Goal: Task Accomplishment & Management: Complete application form

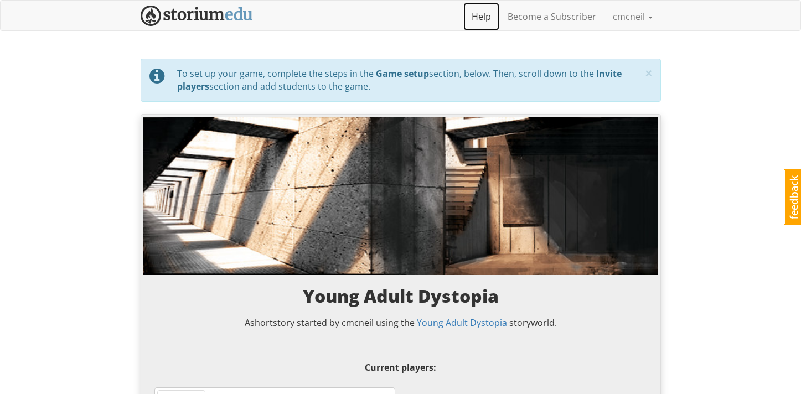
click at [482, 16] on link "Help" at bounding box center [481, 17] width 36 height 28
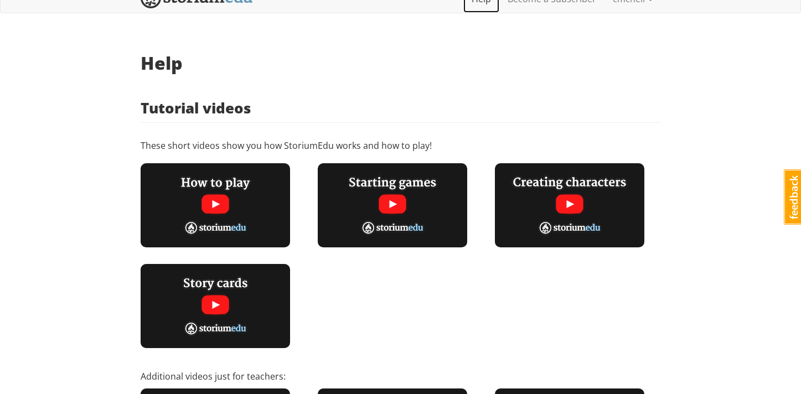
scroll to position [21, 0]
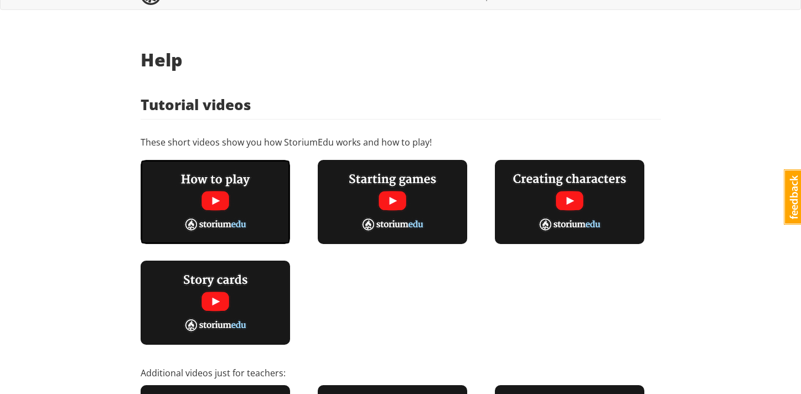
click at [214, 200] on img at bounding box center [215, 202] width 149 height 84
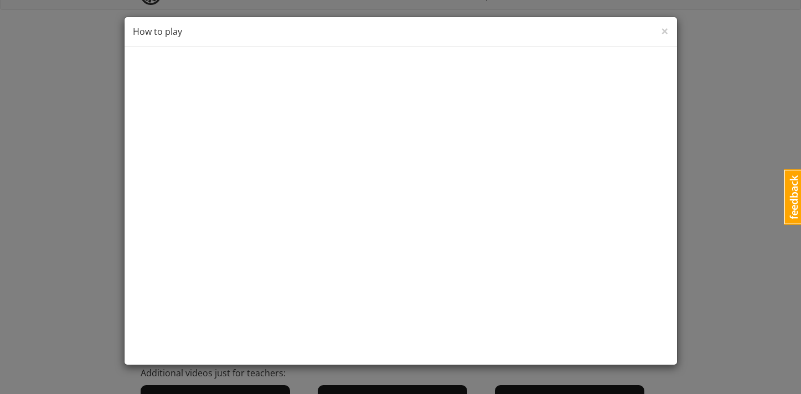
click at [659, 31] on div "× Close How to play" at bounding box center [400, 32] width 552 height 30
click at [663, 30] on span "×" at bounding box center [665, 31] width 8 height 18
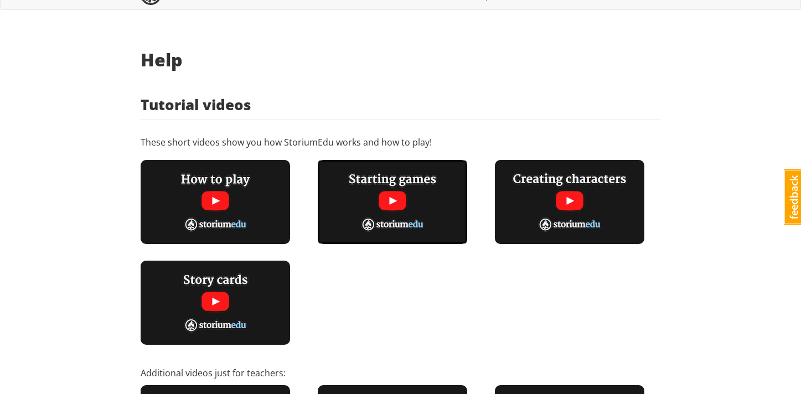
click at [392, 192] on img at bounding box center [392, 202] width 149 height 84
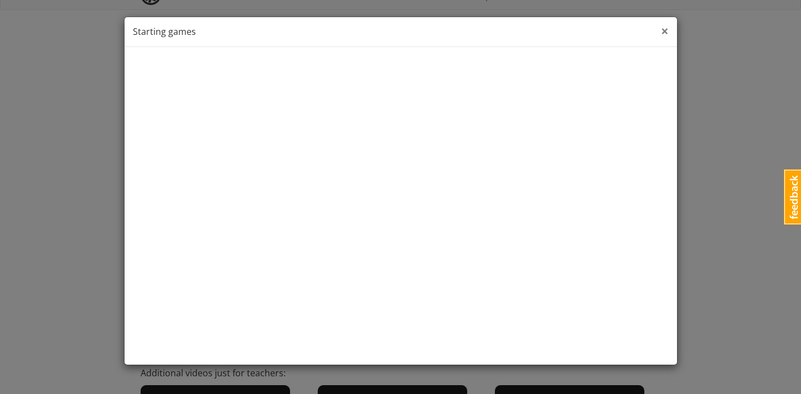
click at [663, 28] on span "×" at bounding box center [665, 31] width 8 height 18
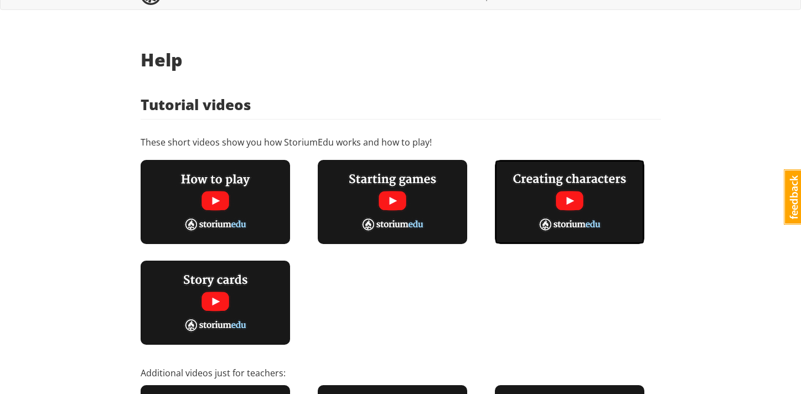
click at [571, 197] on img at bounding box center [569, 202] width 149 height 84
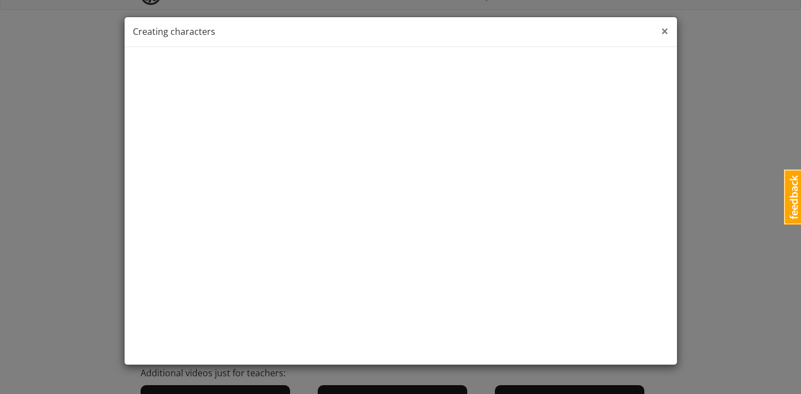
click at [665, 30] on span "×" at bounding box center [665, 31] width 8 height 18
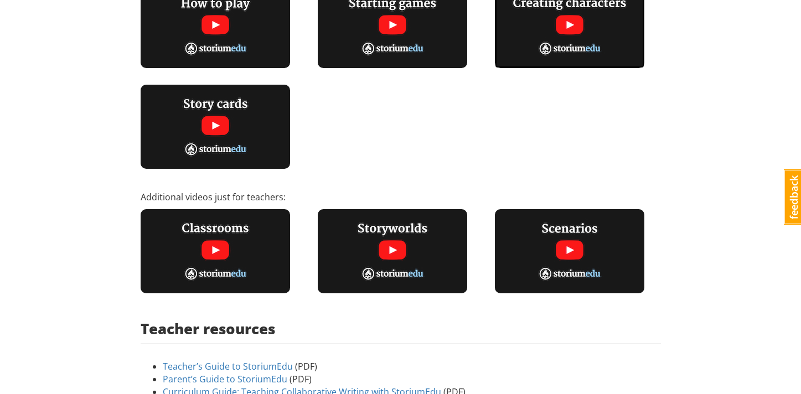
scroll to position [199, 0]
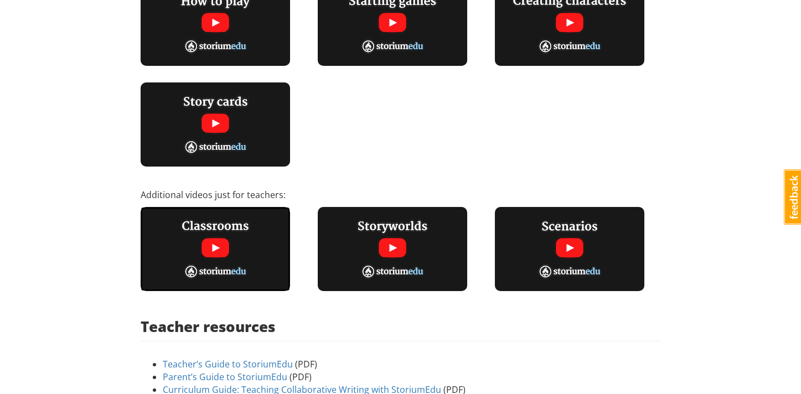
click at [210, 248] on img at bounding box center [215, 249] width 149 height 84
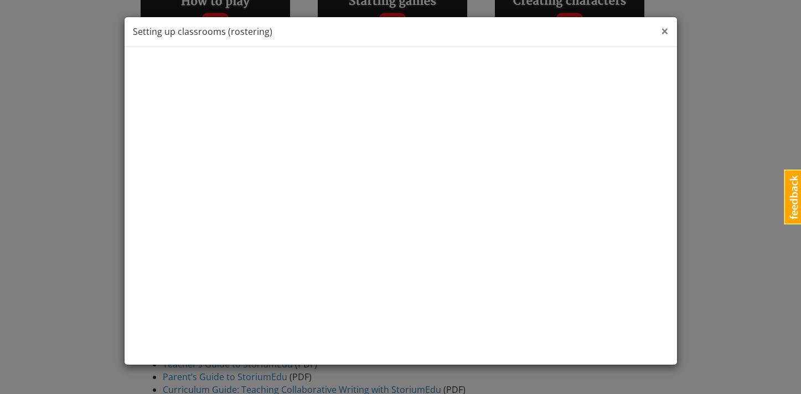
click at [663, 31] on span "×" at bounding box center [665, 31] width 8 height 18
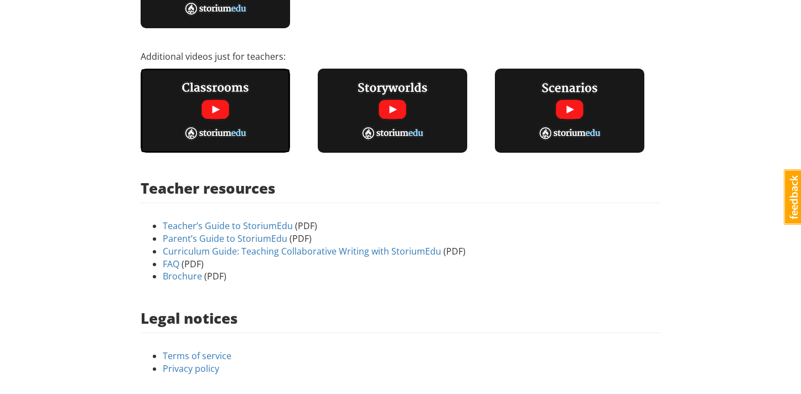
scroll to position [346, 0]
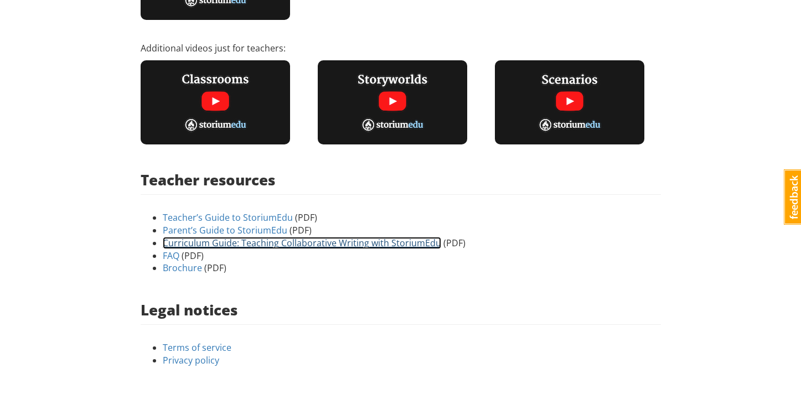
click at [337, 243] on link "Curriculum Guide: Teaching Collaborative Writing with StoriumEdu" at bounding box center [302, 243] width 278 height 12
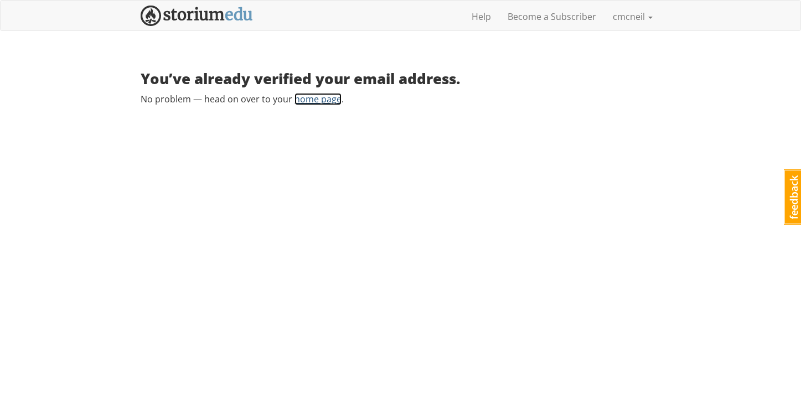
click at [328, 100] on link "home page" at bounding box center [317, 99] width 47 height 12
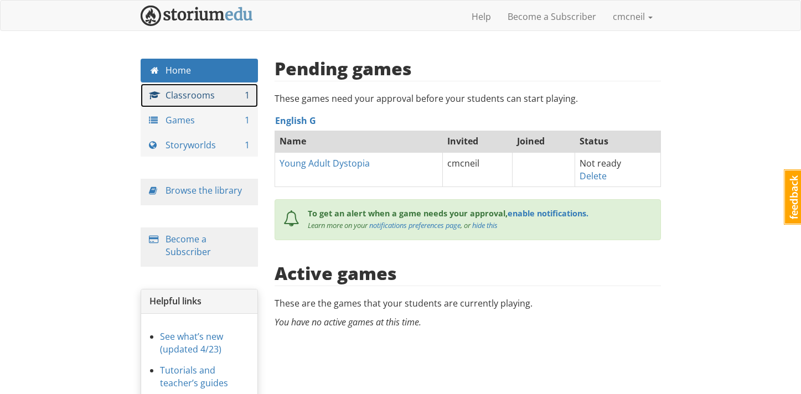
click at [200, 93] on link "Classrooms 1" at bounding box center [200, 96] width 118 height 24
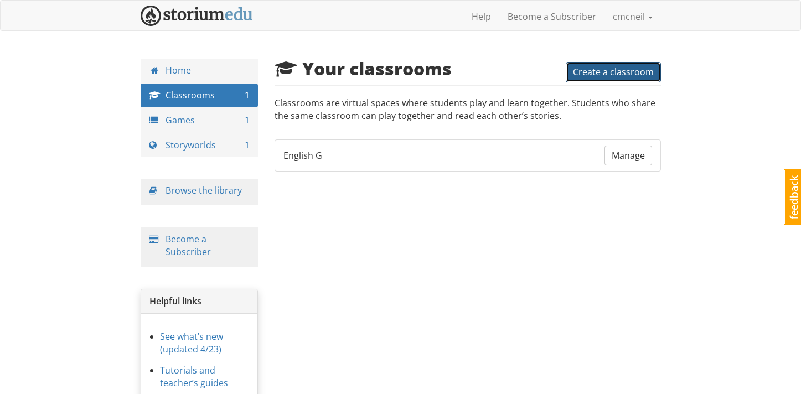
click at [583, 76] on span "Create a classroom" at bounding box center [613, 72] width 81 height 12
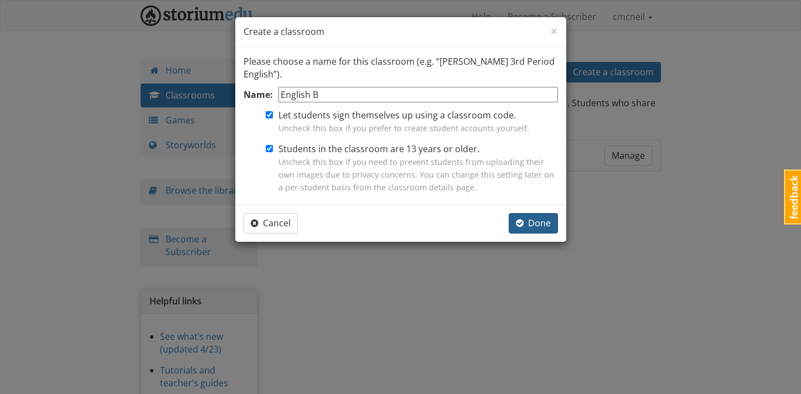
type input "English B"
click at [527, 225] on span "Done" at bounding box center [533, 223] width 35 height 12
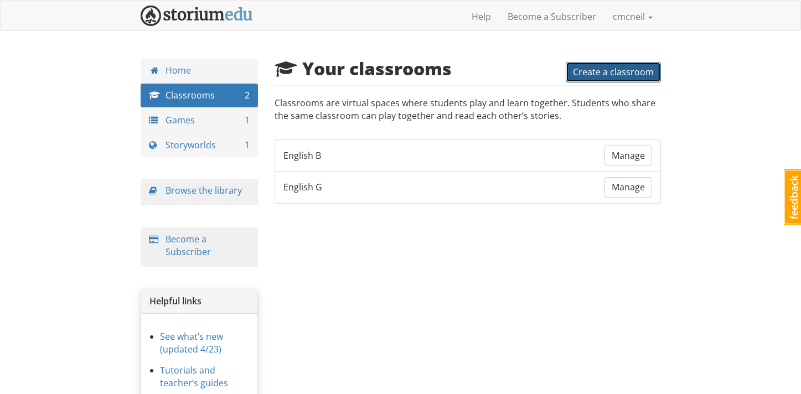
click at [597, 72] on span "Create a classroom" at bounding box center [613, 72] width 81 height 12
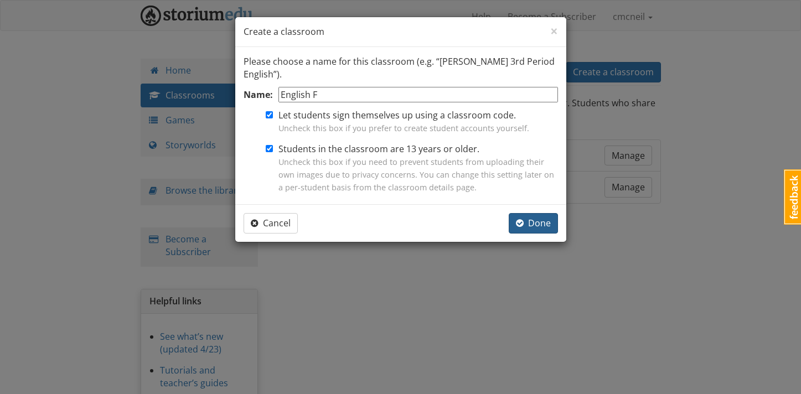
type input "English F"
click at [541, 220] on span "Done" at bounding box center [533, 223] width 35 height 12
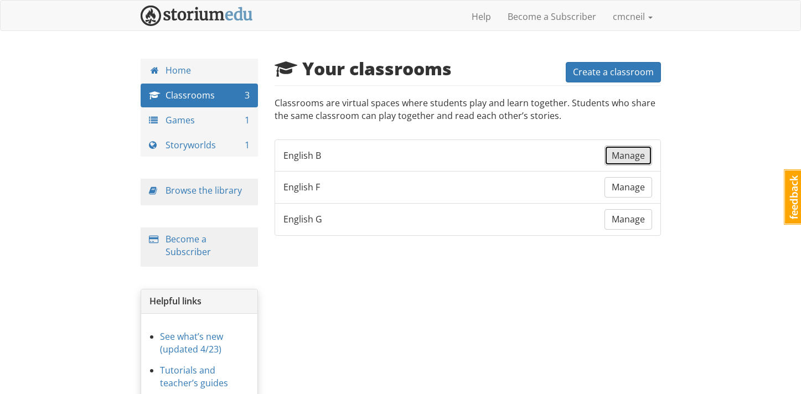
click at [628, 162] on link "Manage" at bounding box center [628, 155] width 48 height 20
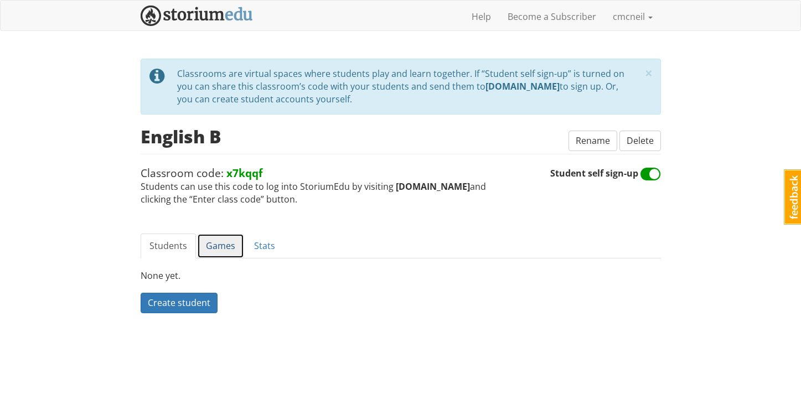
click at [219, 247] on link "Games" at bounding box center [220, 245] width 47 height 25
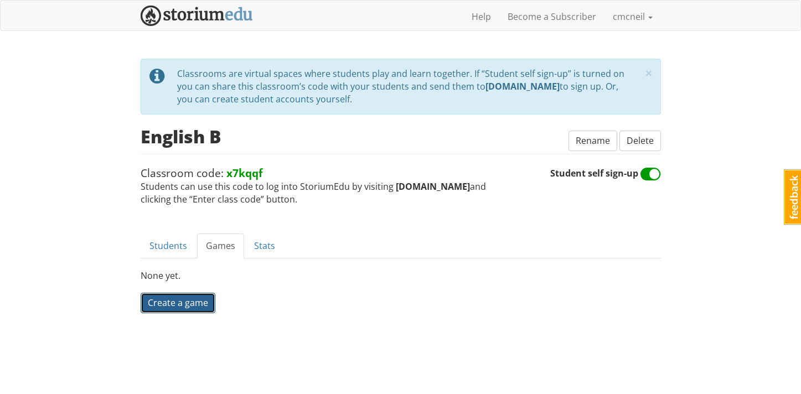
click at [183, 298] on span "Create a game" at bounding box center [178, 303] width 60 height 12
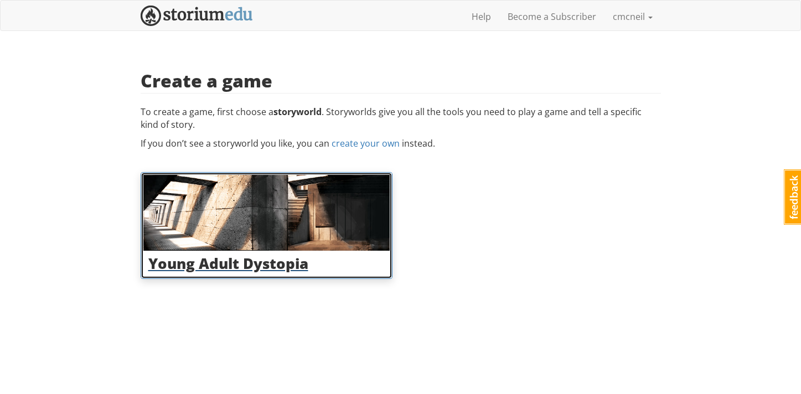
click at [189, 188] on img at bounding box center [266, 213] width 246 height 76
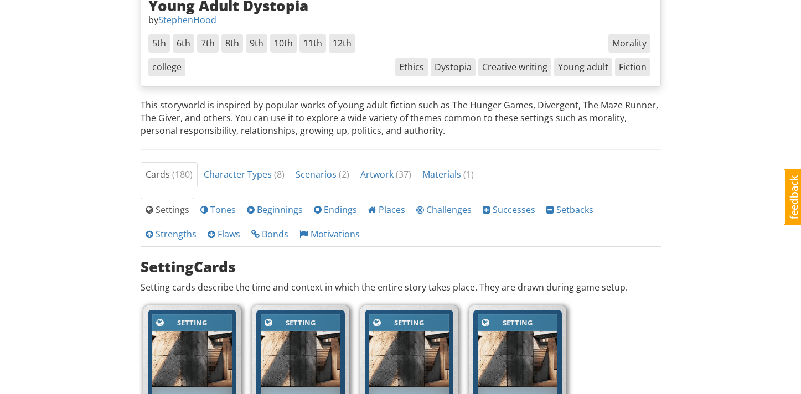
scroll to position [344, 0]
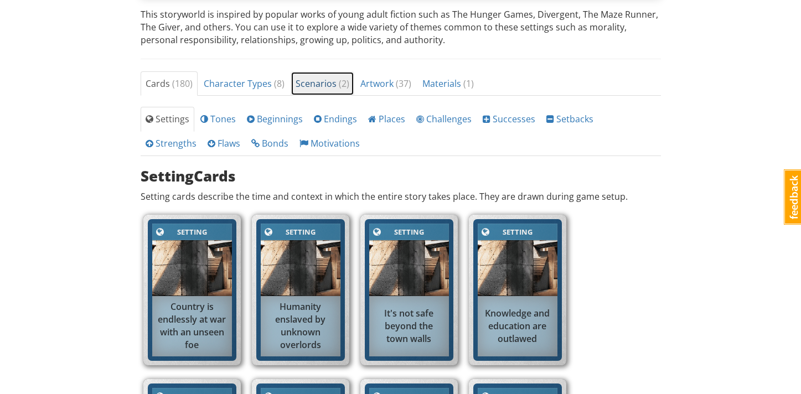
click at [323, 85] on span "Scenarios ( 2 )" at bounding box center [322, 83] width 54 height 12
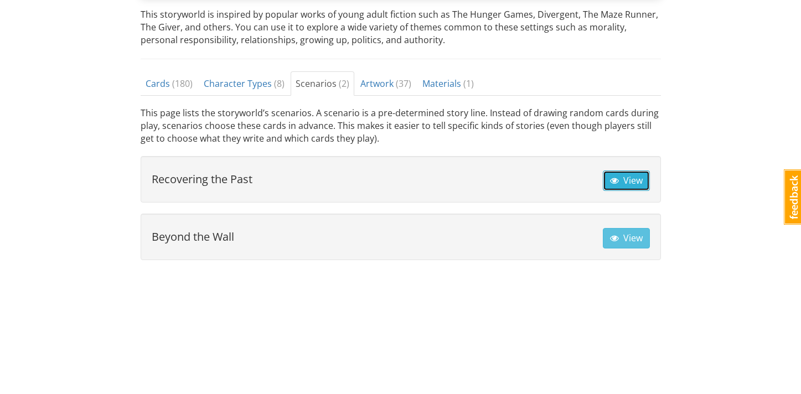
click at [619, 187] on button "View" at bounding box center [625, 180] width 47 height 20
